Goal: Transaction & Acquisition: Download file/media

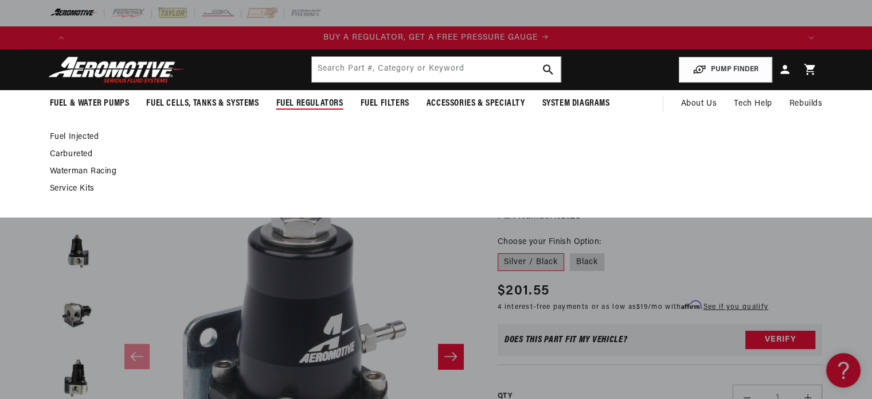
click at [81, 136] on link "Fuel Injected" at bounding box center [431, 137] width 762 height 10
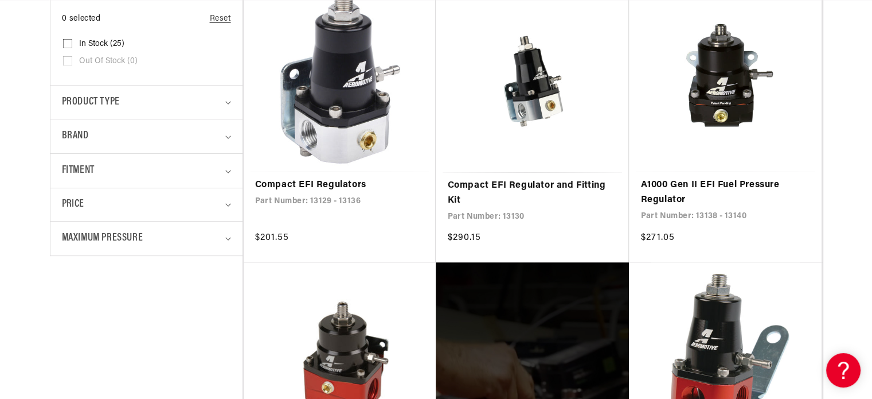
click at [232, 173] on details "Fitment 0 selected Reset Fitment Universal (20) Universal (20 products) Univers…" at bounding box center [146, 170] width 192 height 34
click at [224, 171] on summary "Fitment" at bounding box center [146, 171] width 169 height 34
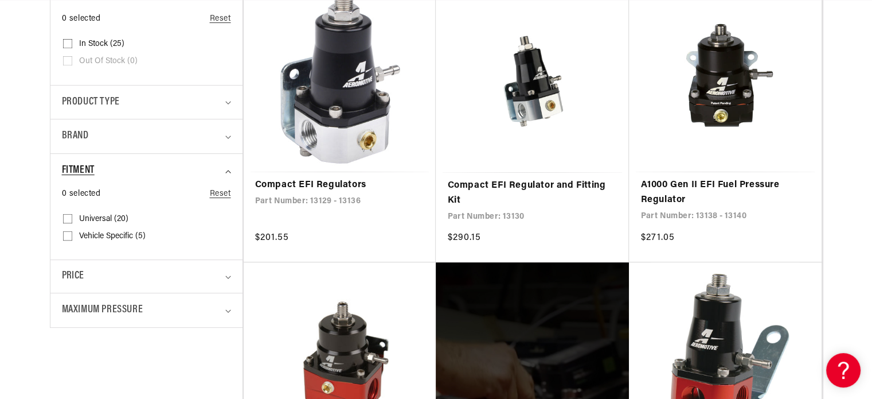
click at [224, 171] on summary "Fitment" at bounding box center [146, 171] width 169 height 34
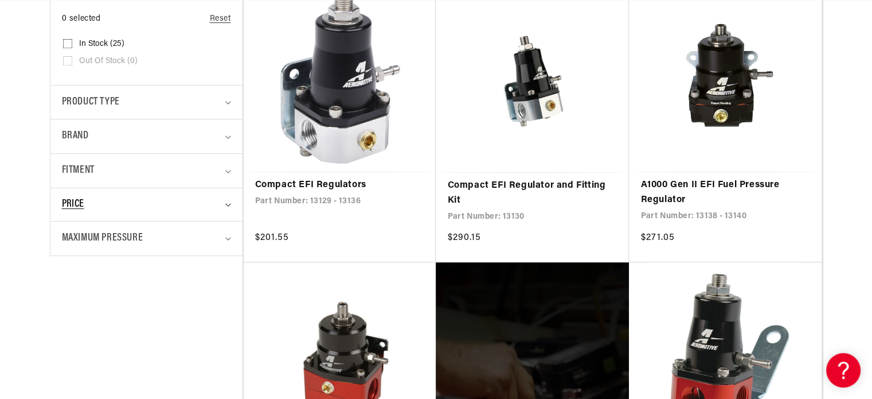
click at [228, 208] on summary "Price" at bounding box center [146, 204] width 169 height 33
drag, startPoint x: 225, startPoint y: 137, endPoint x: 224, endPoint y: 129, distance: 8.1
click at [224, 129] on summary "Brand" at bounding box center [146, 136] width 169 height 34
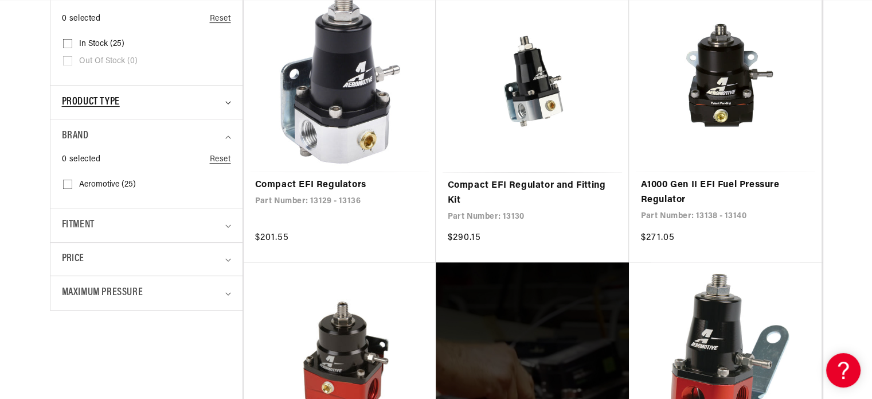
click at [225, 107] on summary "Product type" at bounding box center [146, 102] width 169 height 34
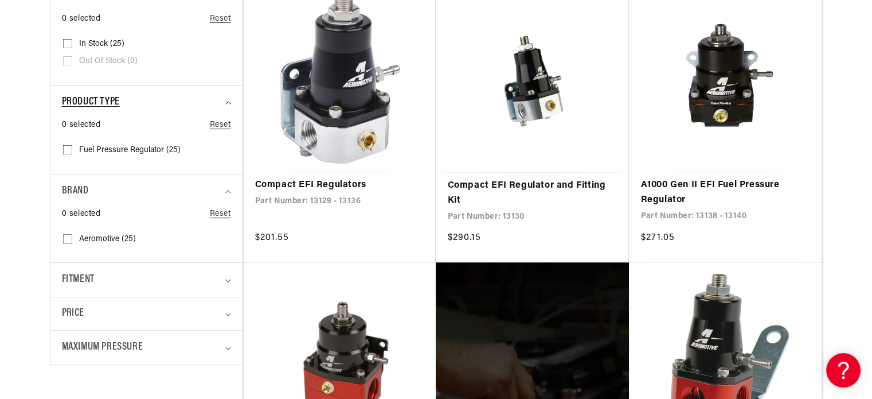
click at [225, 105] on summary "Product type" at bounding box center [146, 102] width 169 height 34
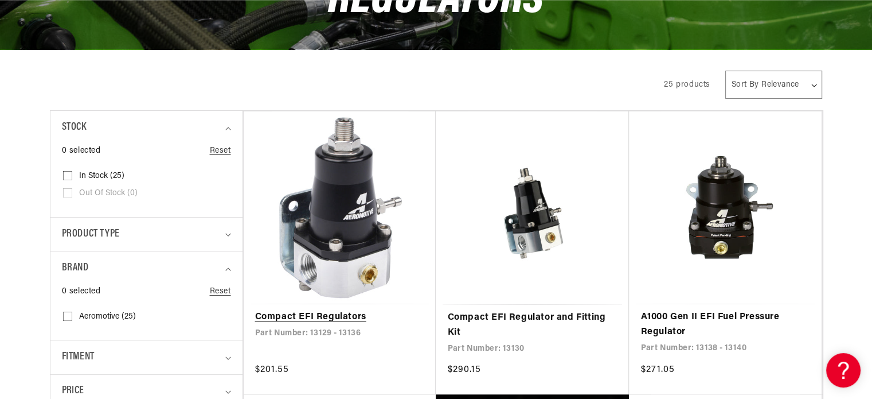
click at [345, 310] on link "Compact EFI Regulators" at bounding box center [340, 317] width 170 height 15
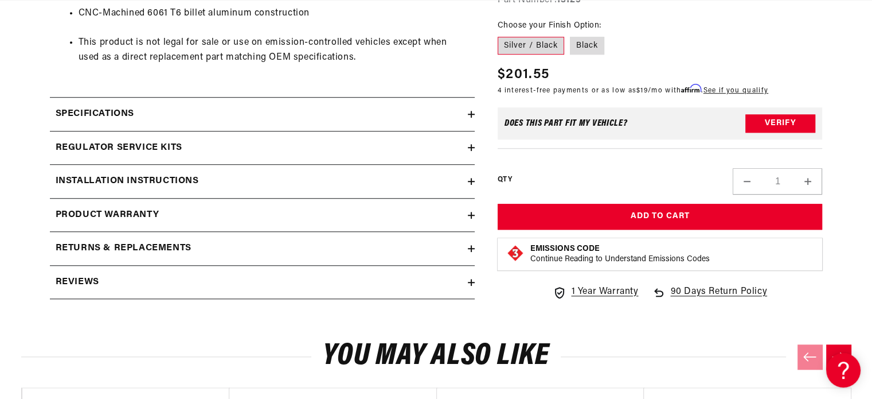
scroll to position [876, 0]
click at [148, 182] on h2 "Installation Instructions" at bounding box center [127, 181] width 143 height 15
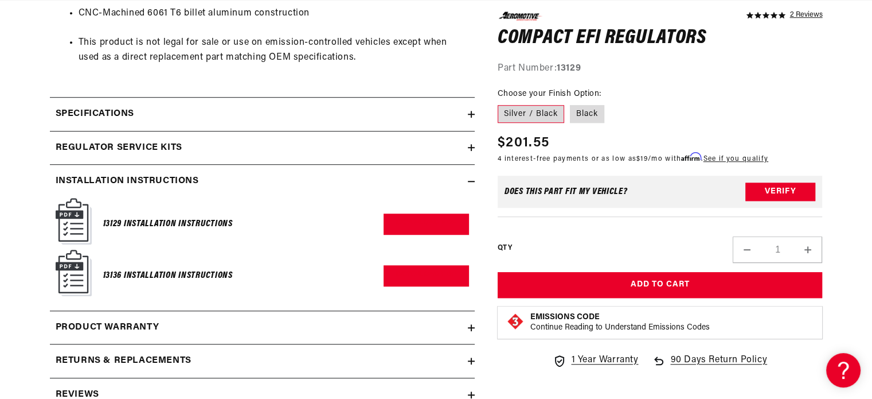
click at [163, 268] on h6 "13136 Installation Instructions" at bounding box center [168, 275] width 130 height 15
click at [430, 271] on link "Download PDF" at bounding box center [426, 275] width 85 height 21
